Goal: Transaction & Acquisition: Book appointment/travel/reservation

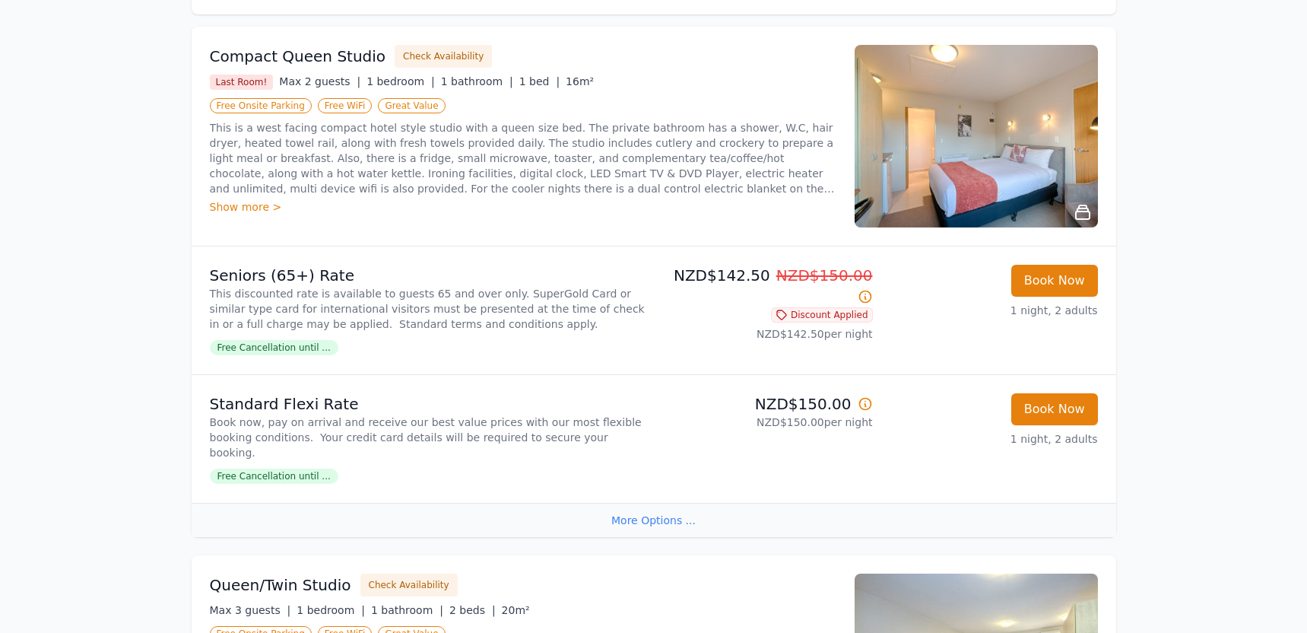
scroll to position [316, 0]
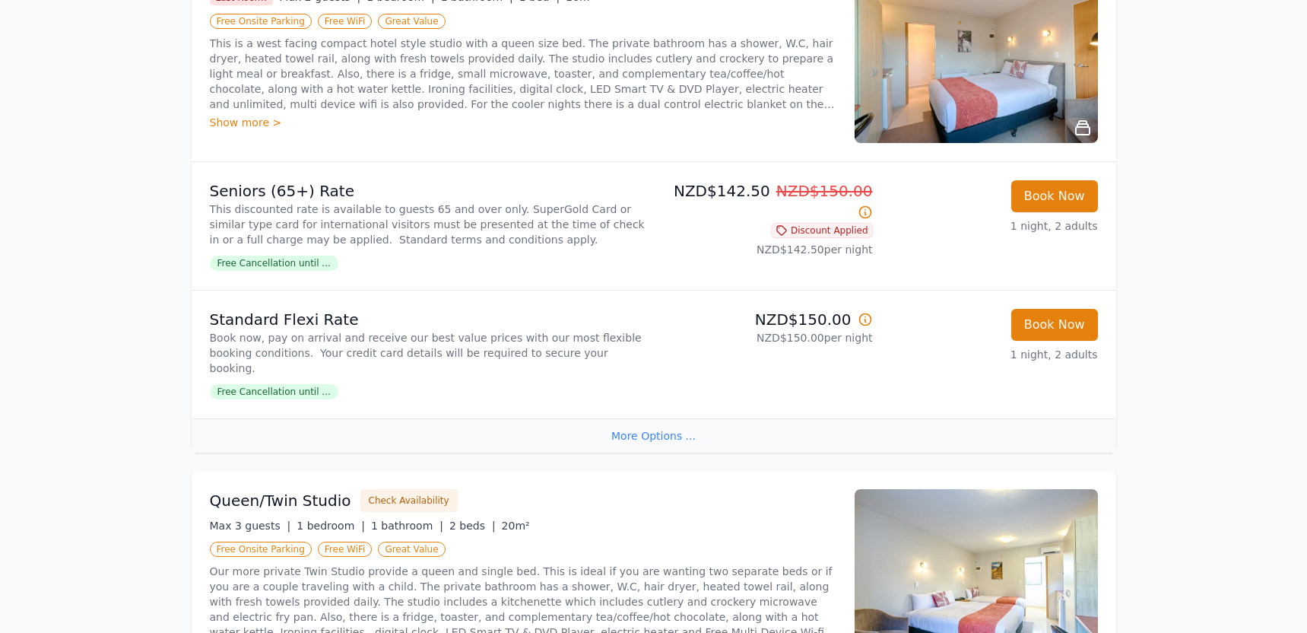
click at [705, 424] on div "More Options ..." at bounding box center [654, 435] width 925 height 34
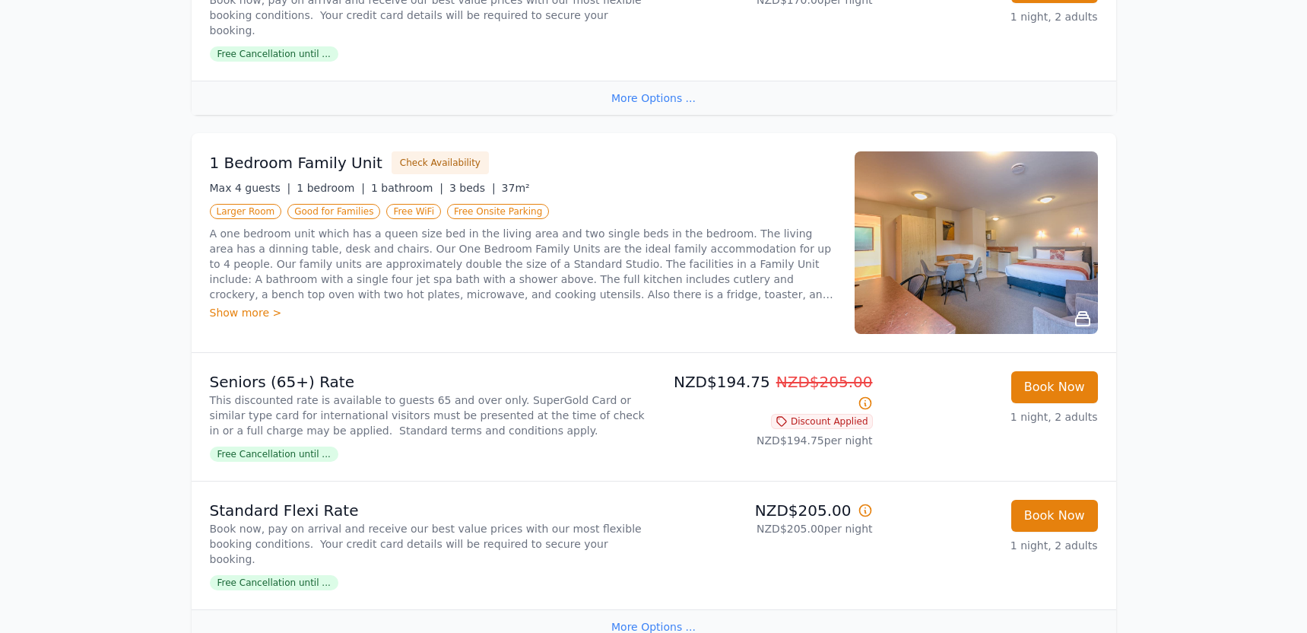
scroll to position [1385, 0]
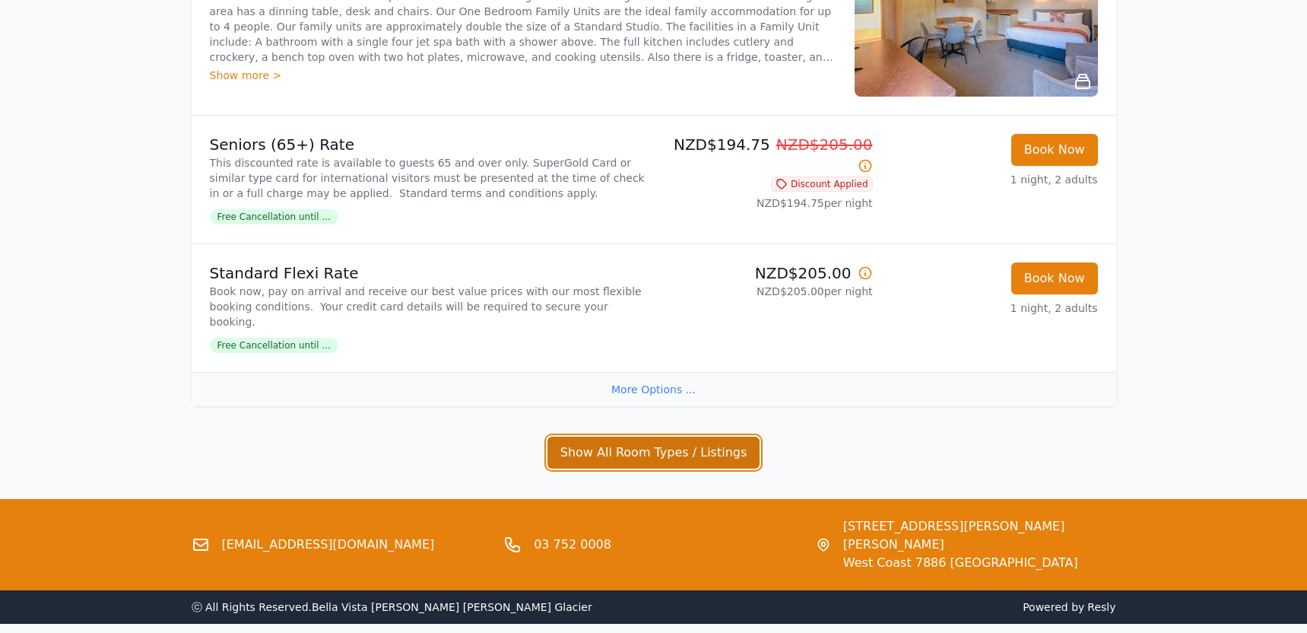
click at [744, 436] on button "Show All Room Types / Listings" at bounding box center [653, 452] width 213 height 32
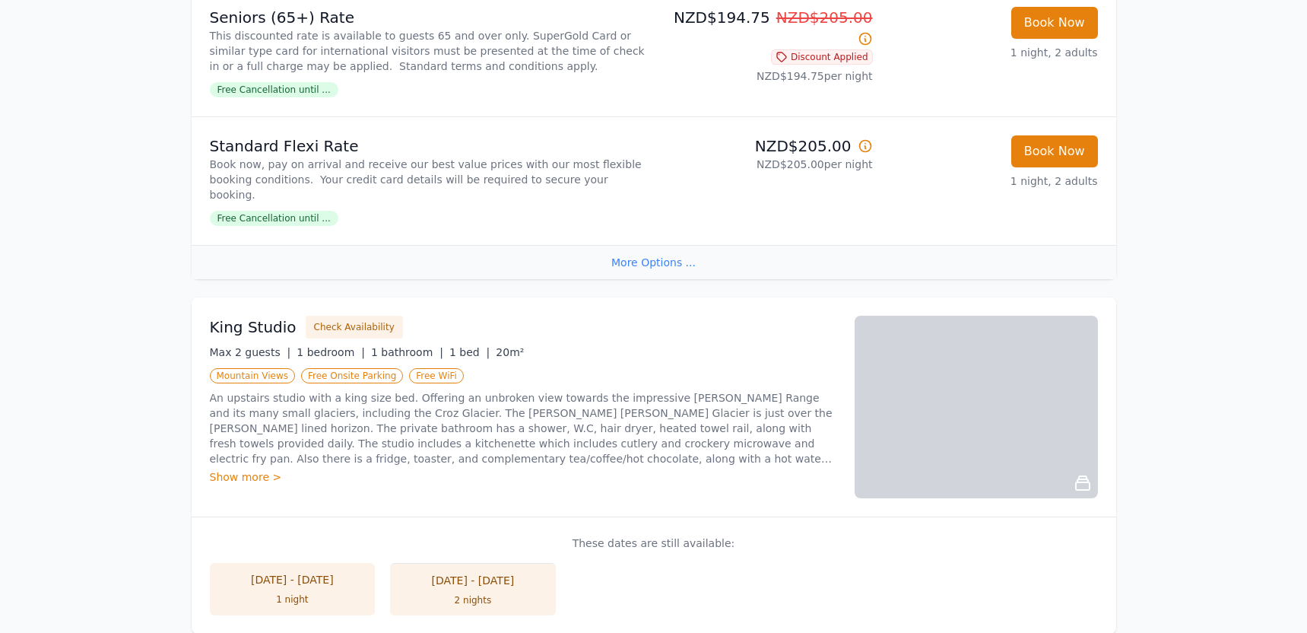
scroll to position [1618, 0]
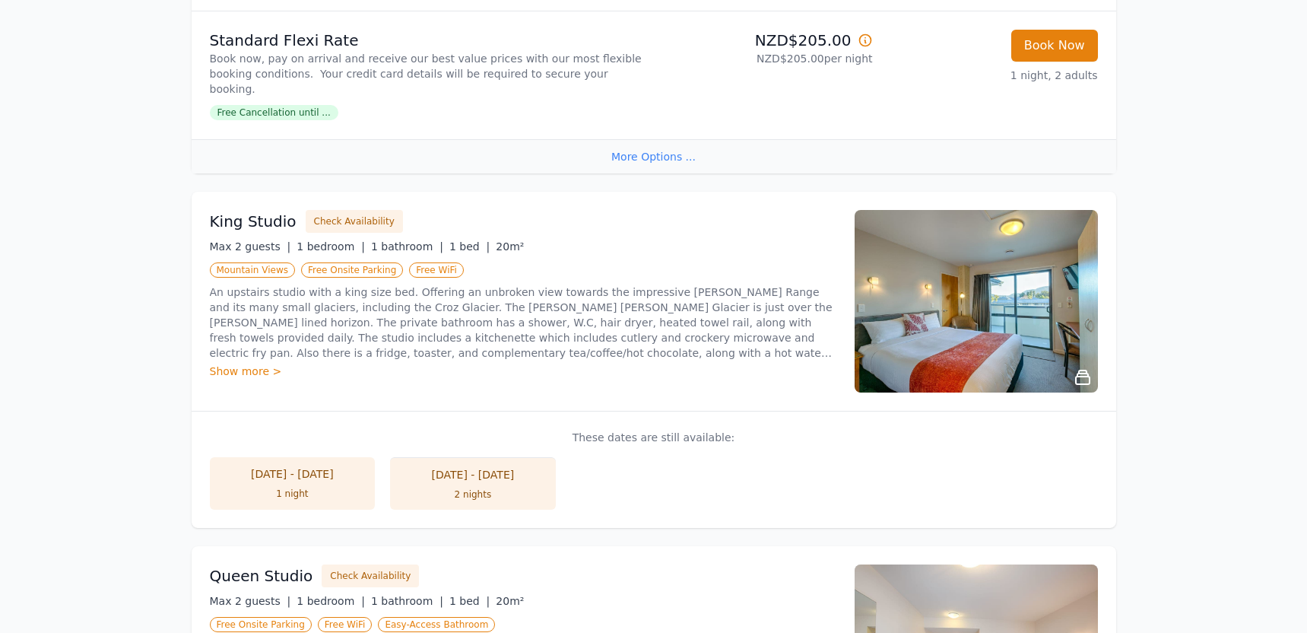
click at [324, 487] on div "1 night" at bounding box center [292, 493] width 135 height 12
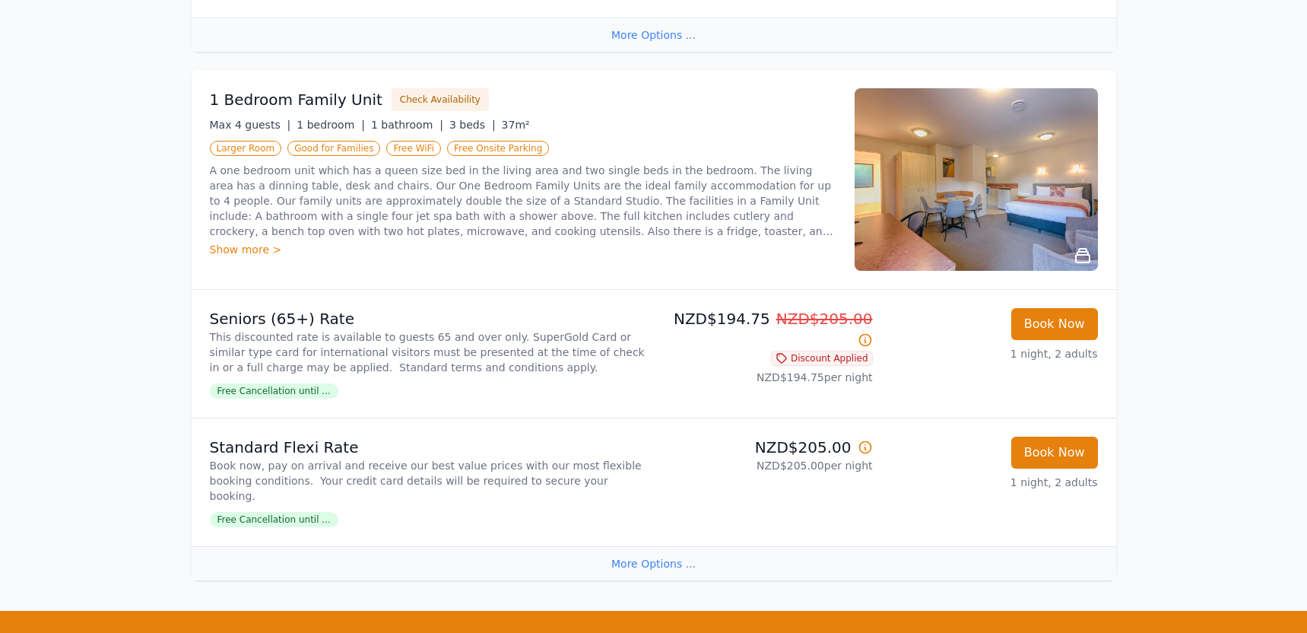
scroll to position [2952, 0]
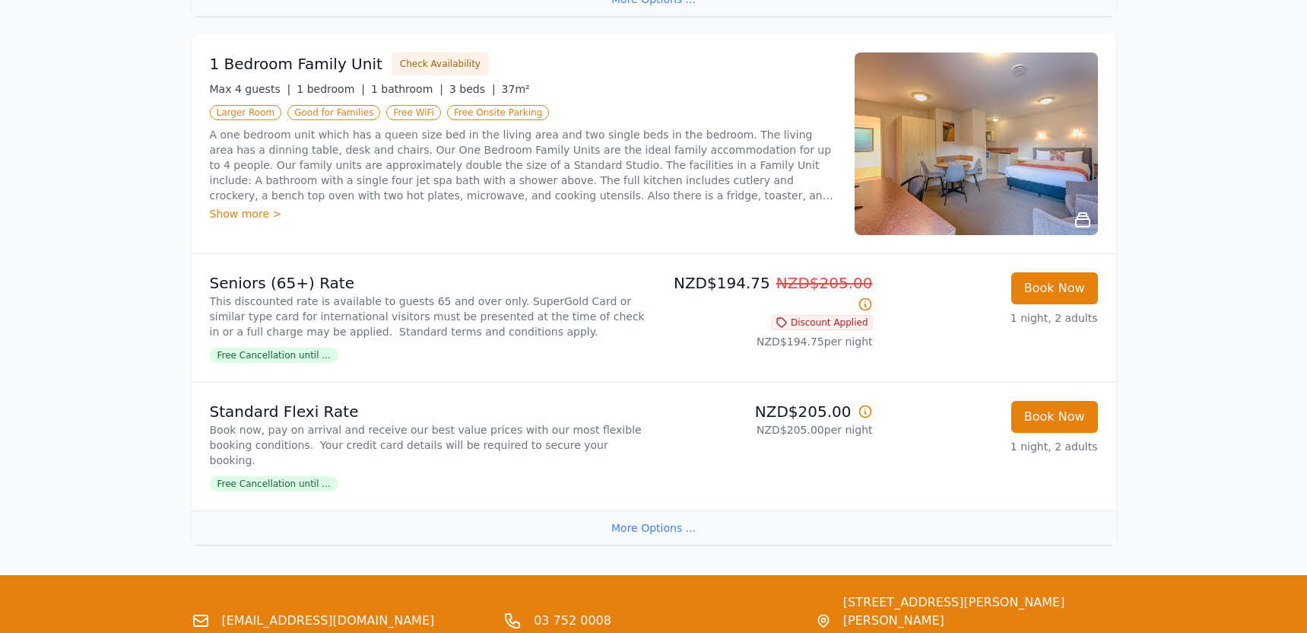
click at [675, 510] on div "More Options ..." at bounding box center [654, 527] width 925 height 34
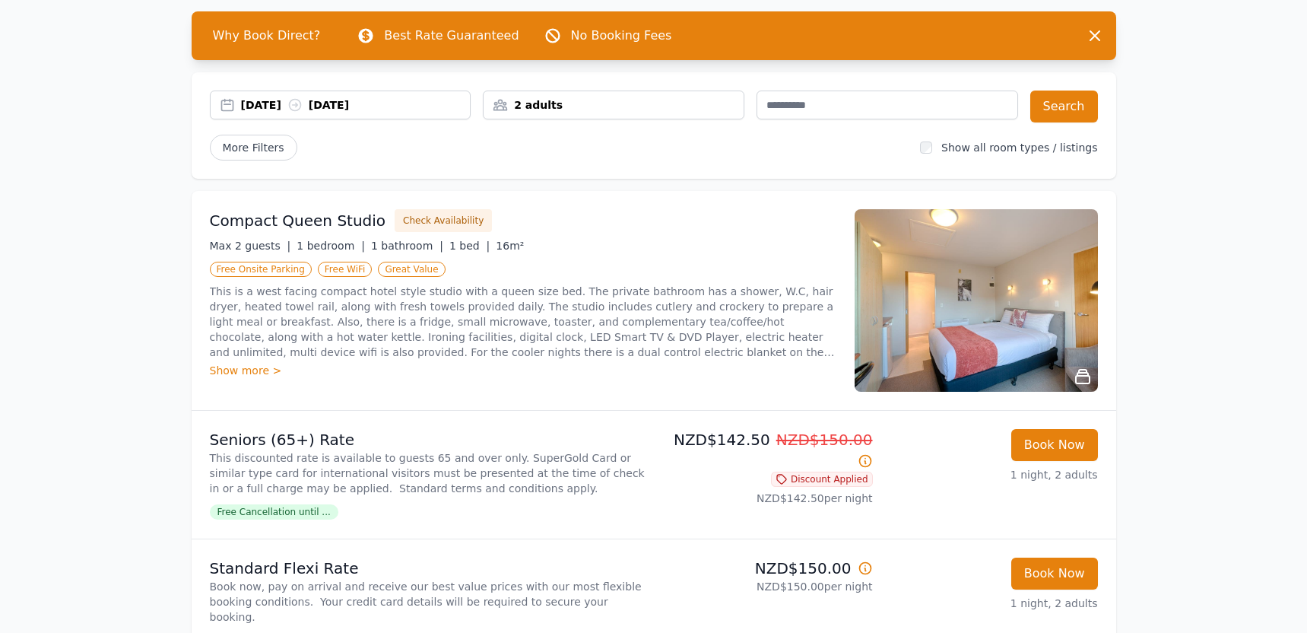
scroll to position [0, 0]
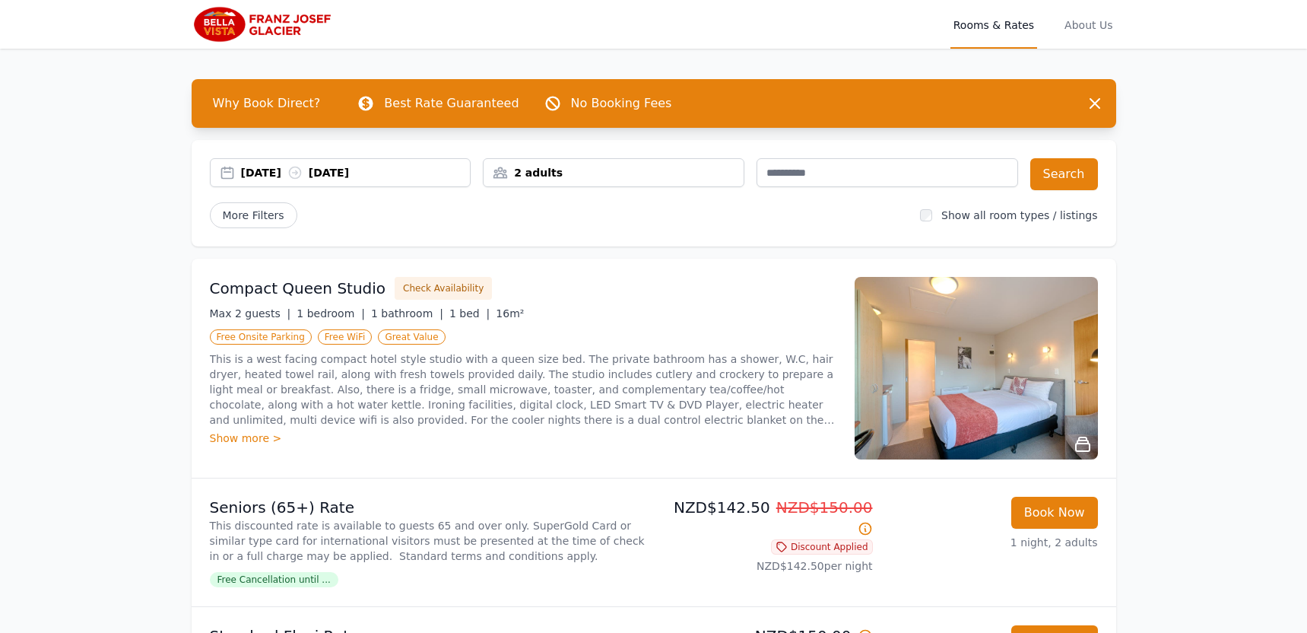
click at [289, 178] on div "[DATE] [DATE]" at bounding box center [356, 172] width 230 height 15
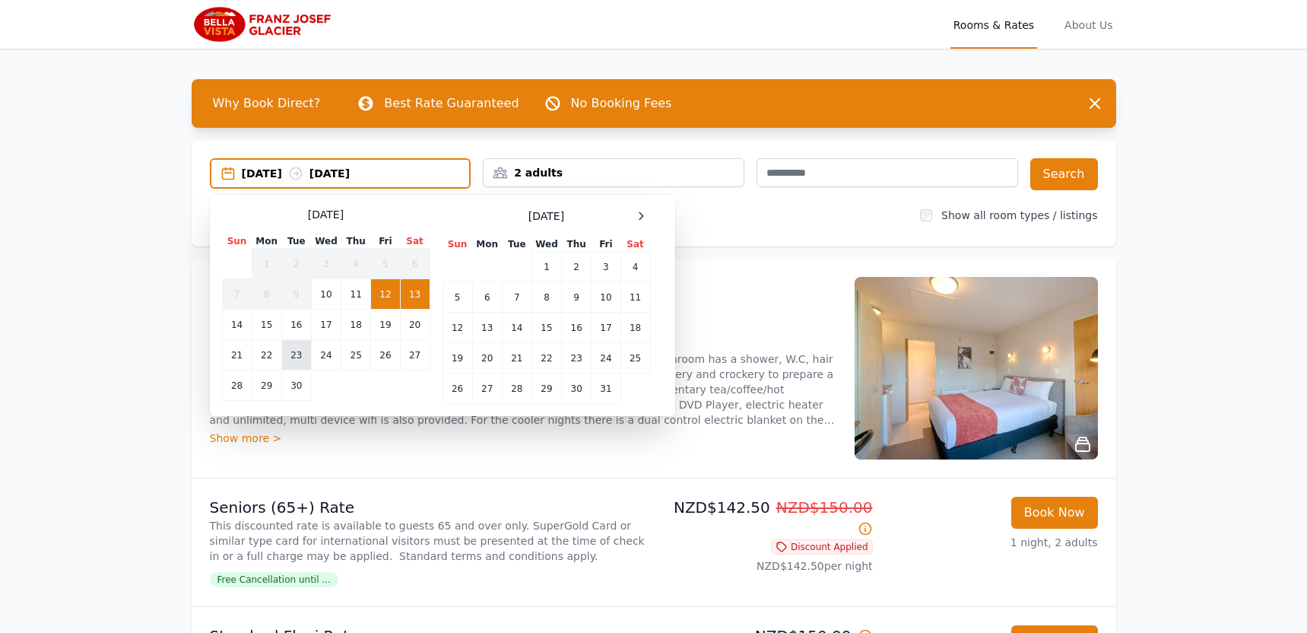
click at [297, 357] on td "23" at bounding box center [296, 355] width 30 height 30
click at [328, 355] on td "24" at bounding box center [326, 355] width 30 height 30
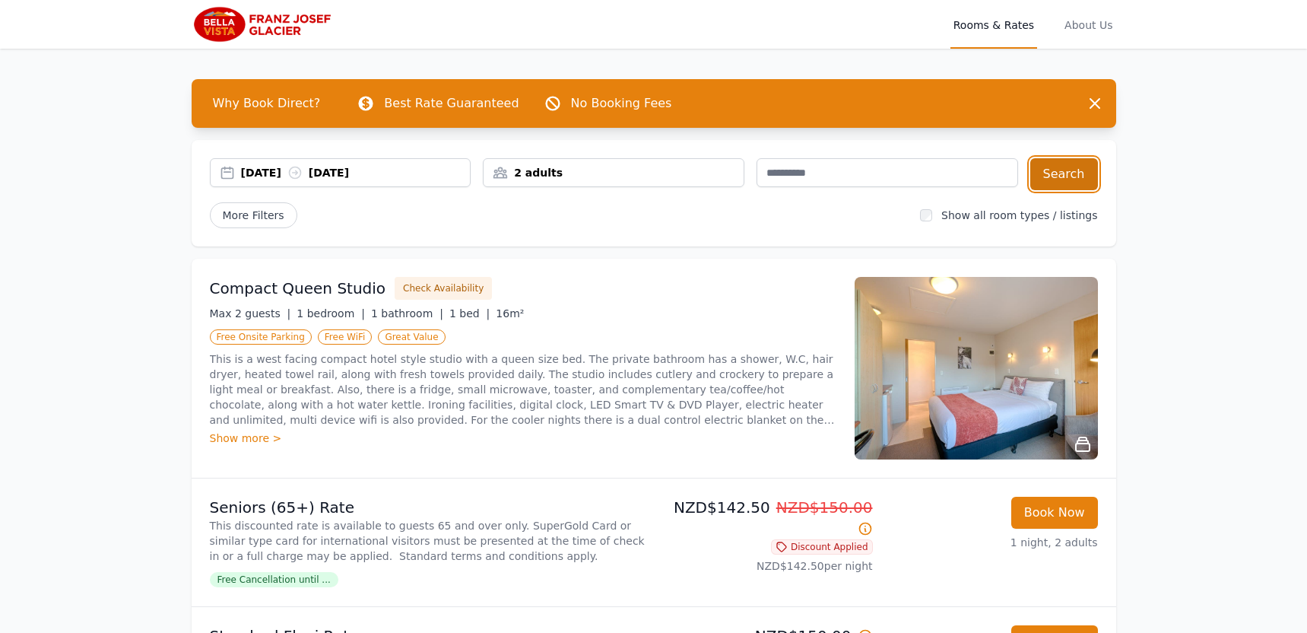
click at [1068, 160] on button "Search" at bounding box center [1064, 174] width 68 height 32
click at [292, 33] on img at bounding box center [265, 24] width 146 height 36
